Goal: Task Accomplishment & Management: Use online tool/utility

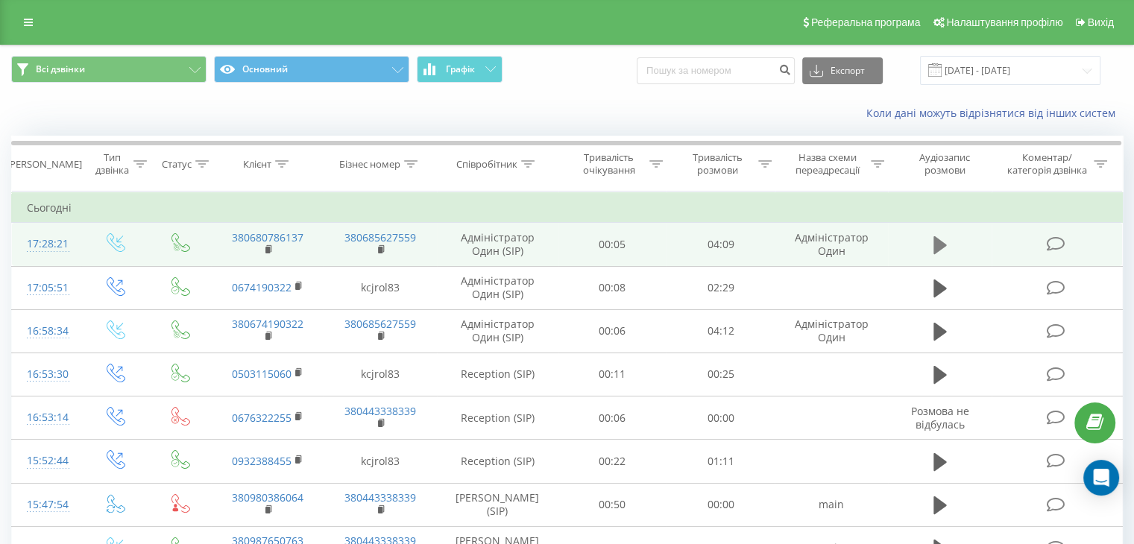
click at [936, 248] on icon at bounding box center [939, 245] width 13 height 18
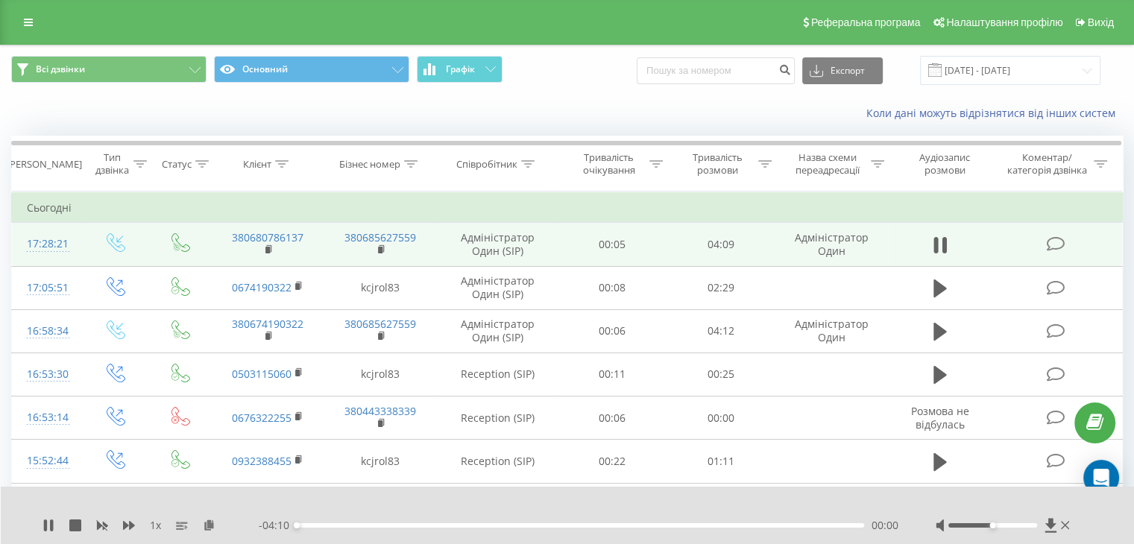
click at [338, 525] on div "00:00" at bounding box center [580, 525] width 567 height 4
click at [45, 525] on icon at bounding box center [45, 525] width 3 height 12
click at [340, 524] on div "00:19" at bounding box center [580, 525] width 567 height 4
click at [44, 525] on icon at bounding box center [48, 525] width 9 height 12
click at [326, 528] on div "- 03:49 00:20 00:20" at bounding box center [578, 525] width 639 height 15
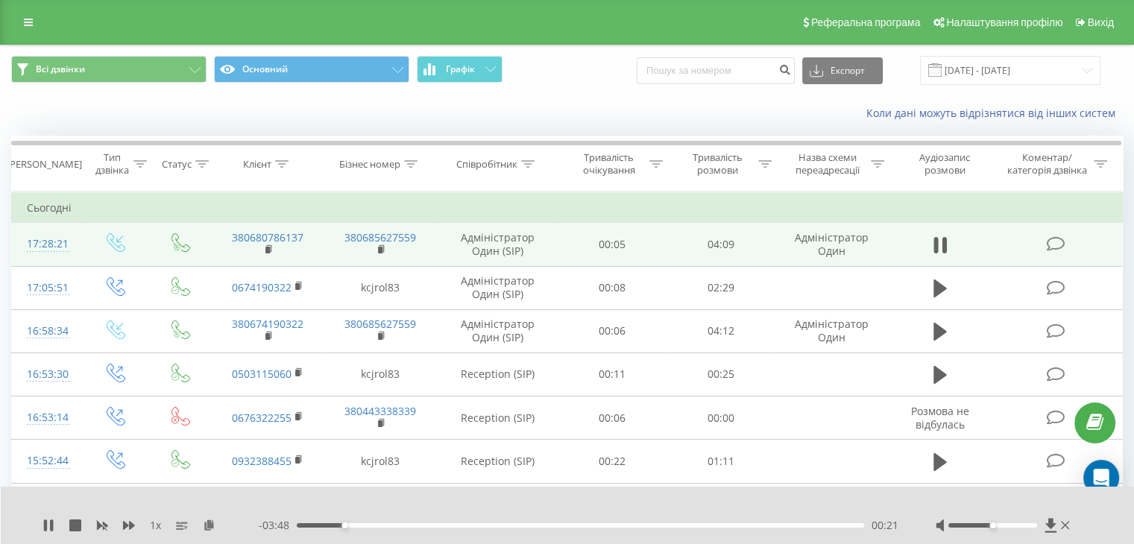
click at [326, 526] on div "00:21" at bounding box center [580, 525] width 567 height 4
click at [784, 508] on div at bounding box center [557, 506] width 824 height 16
click at [1030, 527] on div at bounding box center [992, 525] width 89 height 4
click at [45, 528] on icon at bounding box center [45, 525] width 3 height 12
click at [268, 254] on icon at bounding box center [269, 249] width 8 height 10
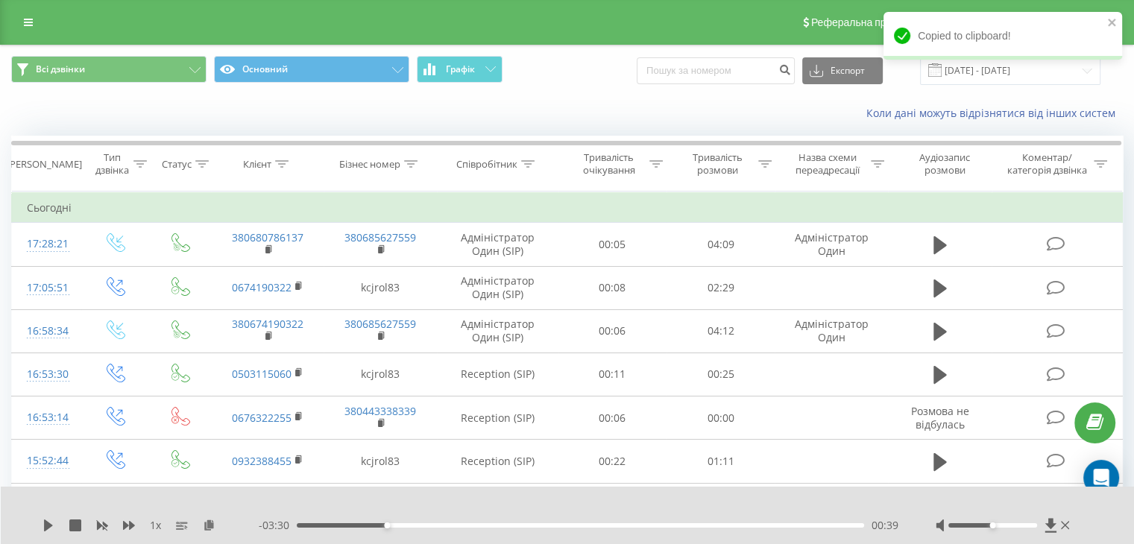
click at [996, 523] on div at bounding box center [992, 525] width 89 height 4
click at [1003, 524] on div at bounding box center [992, 525] width 89 height 4
click at [990, 523] on div at bounding box center [992, 525] width 89 height 4
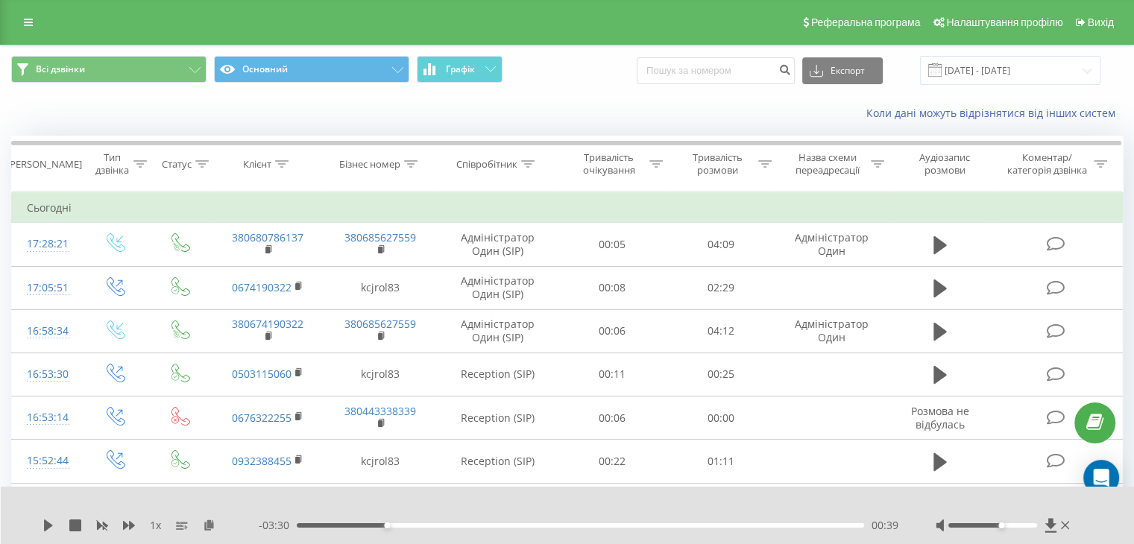
click at [1001, 523] on div at bounding box center [992, 525] width 89 height 4
click at [811, 501] on div at bounding box center [557, 506] width 824 height 16
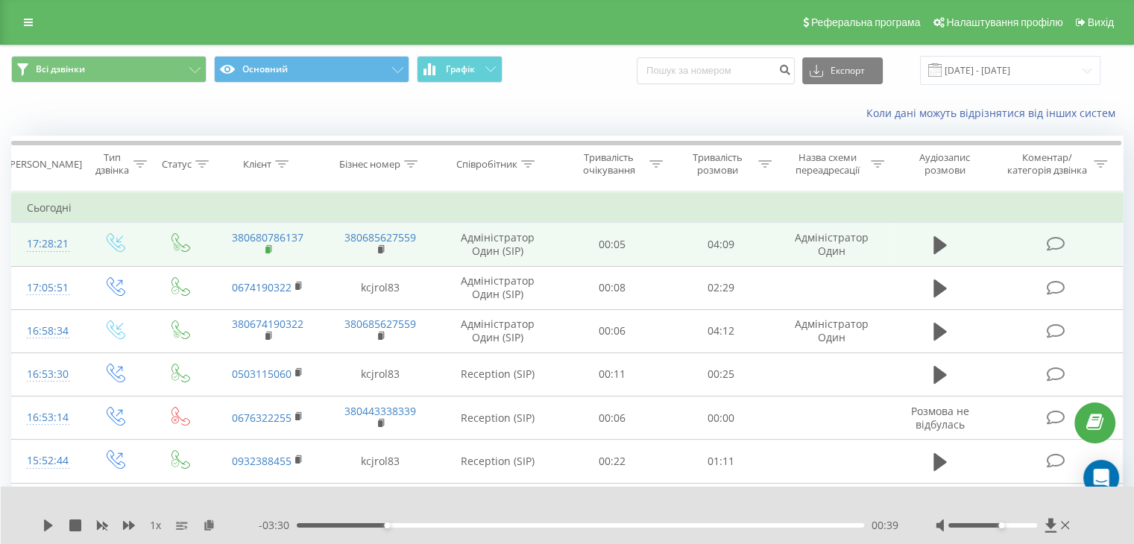
click at [265, 253] on icon at bounding box center [269, 249] width 8 height 10
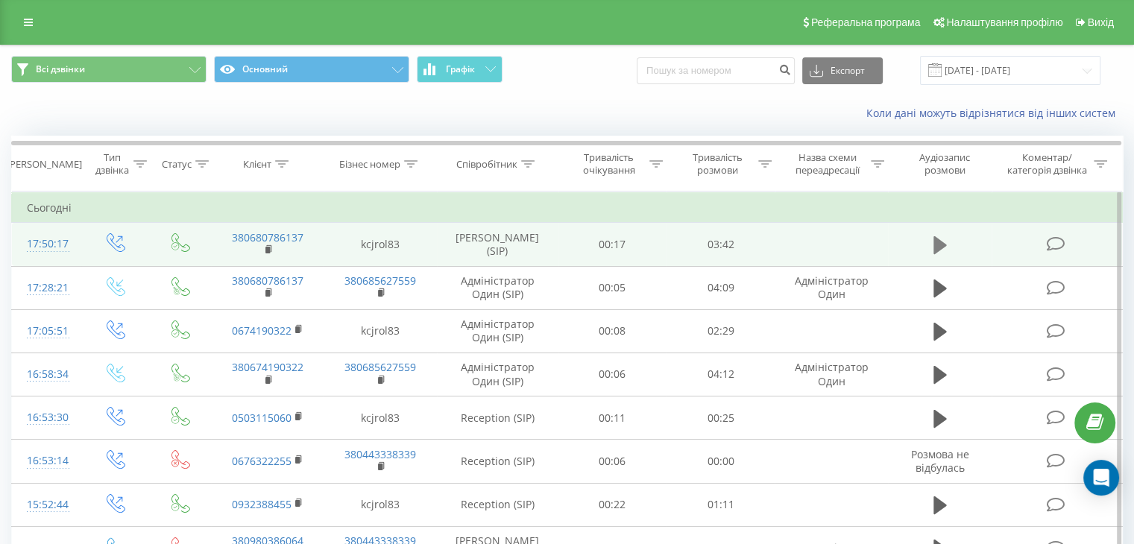
click at [937, 244] on icon at bounding box center [939, 245] width 13 height 18
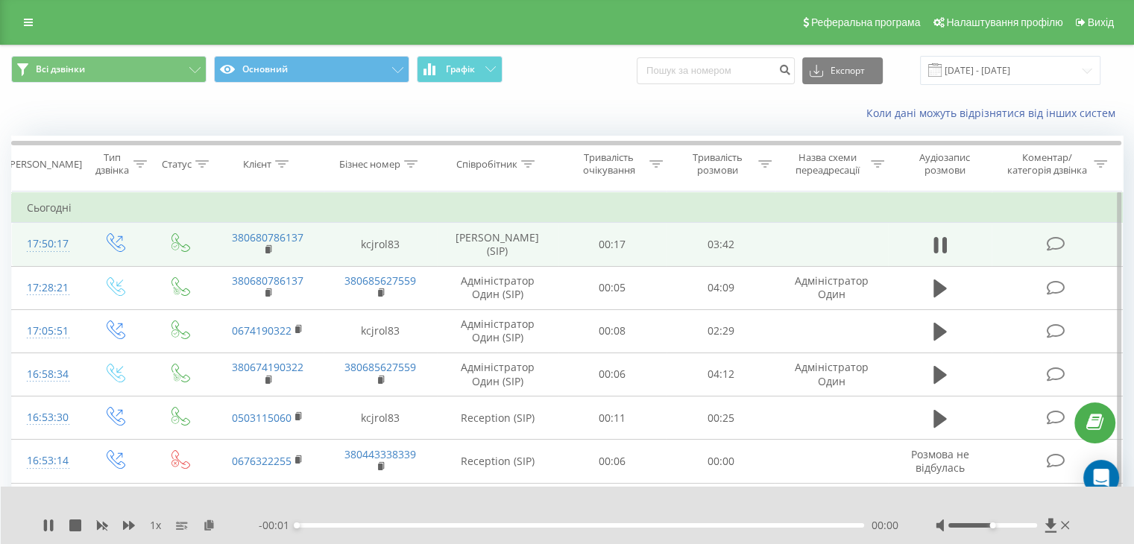
click at [662, 521] on div "- 00:01 00:00 00:00" at bounding box center [578, 525] width 639 height 15
click at [672, 523] on div "00:00" at bounding box center [580, 525] width 567 height 4
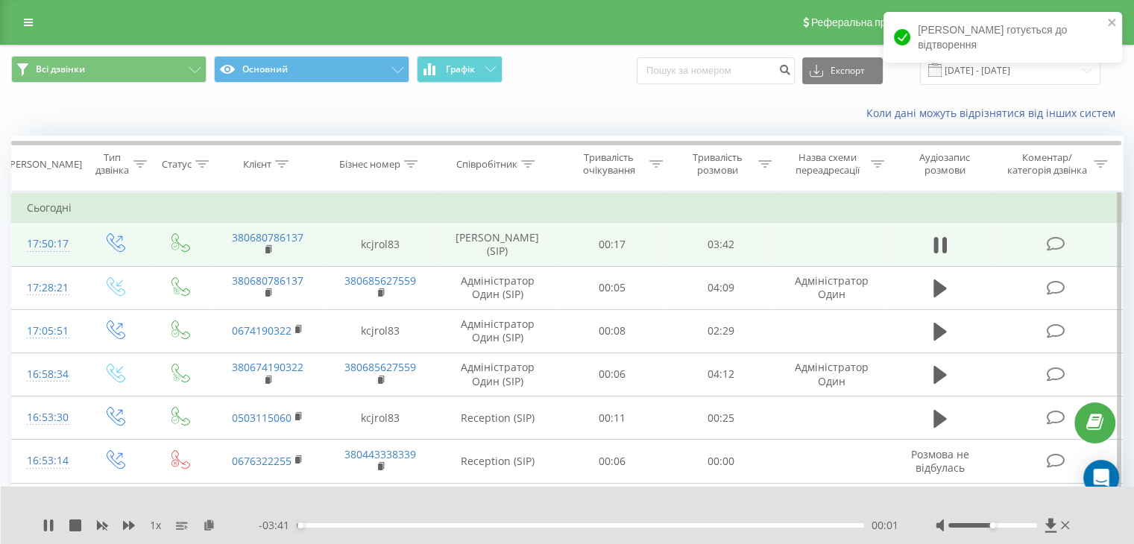
click at [683, 523] on div "00:01" at bounding box center [580, 525] width 567 height 4
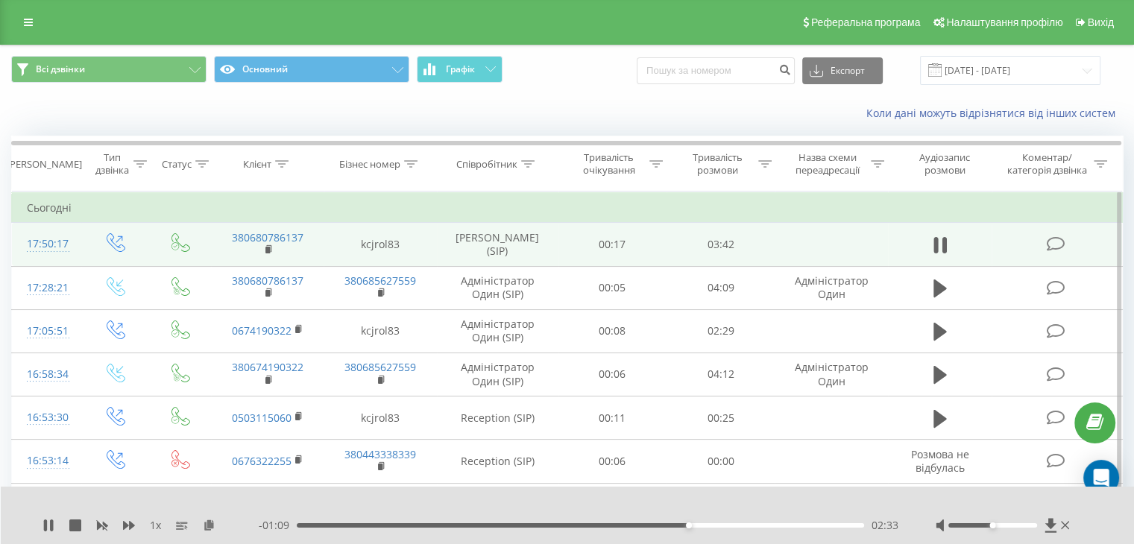
click at [730, 524] on div "02:33" at bounding box center [580, 525] width 567 height 4
click at [751, 524] on div "02:51" at bounding box center [580, 525] width 567 height 4
click at [777, 525] on div "03:08" at bounding box center [580, 525] width 567 height 4
click at [791, 524] on div "03:09" at bounding box center [580, 525] width 567 height 4
click at [815, 525] on div "03:17" at bounding box center [580, 525] width 567 height 4
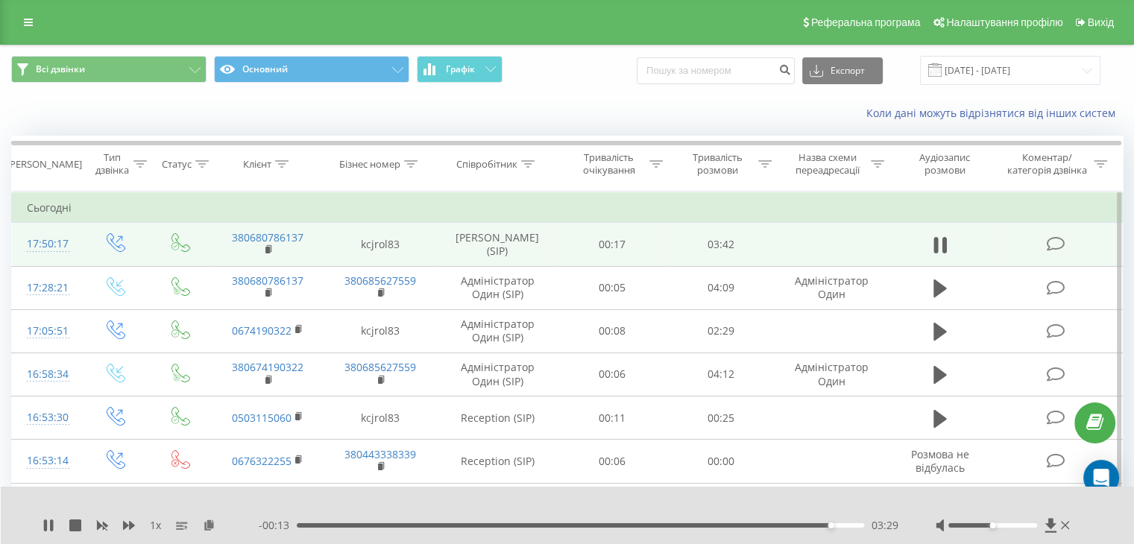
click at [686, 528] on div "- 00:13 03:29 03:29" at bounding box center [578, 525] width 639 height 15
click at [698, 524] on div "03:30" at bounding box center [580, 525] width 567 height 4
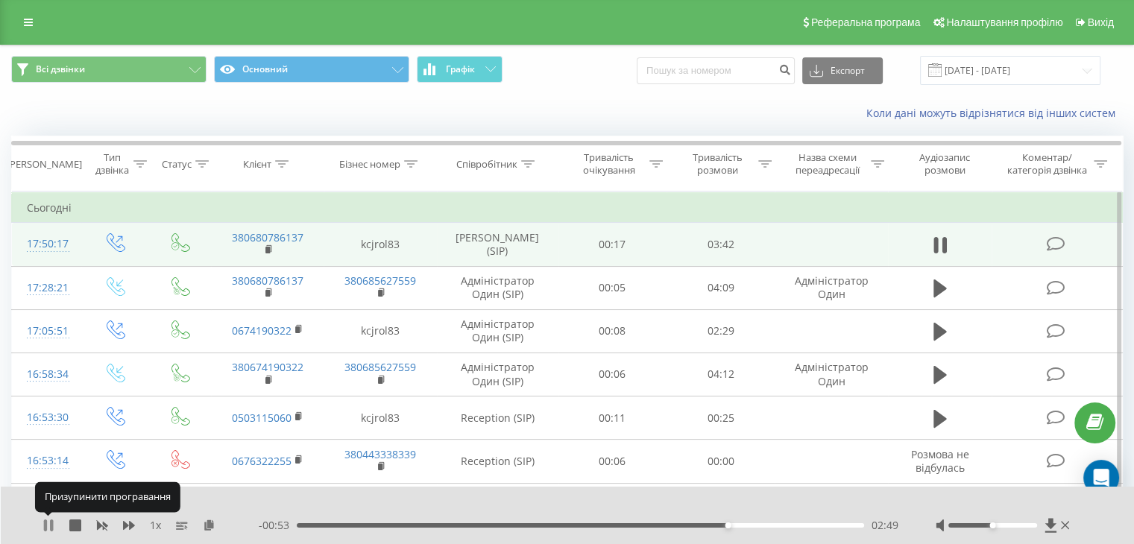
click at [50, 528] on icon at bounding box center [51, 525] width 3 height 12
